Goal: Navigation & Orientation: Find specific page/section

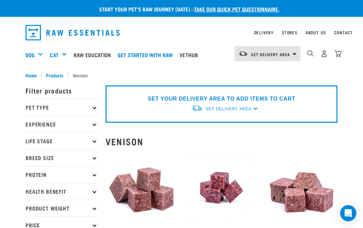
click at [315, 32] on link "About Us" at bounding box center [316, 32] width 21 height 2
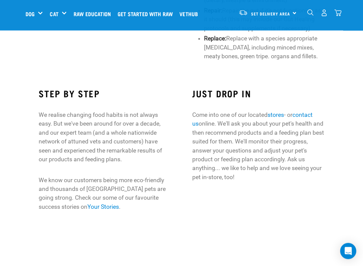
scroll to position [586, 0]
click at [278, 117] on link "stores" at bounding box center [276, 114] width 16 height 7
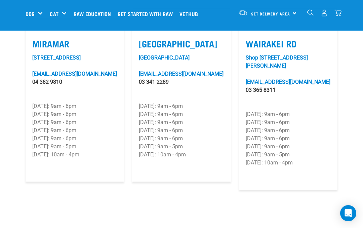
scroll to position [1098, 0]
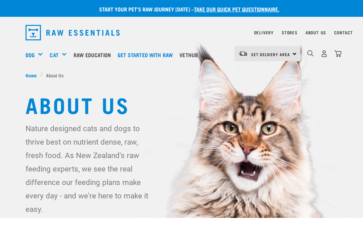
scroll to position [1, 0]
